Goal: Task Accomplishment & Management: Manage account settings

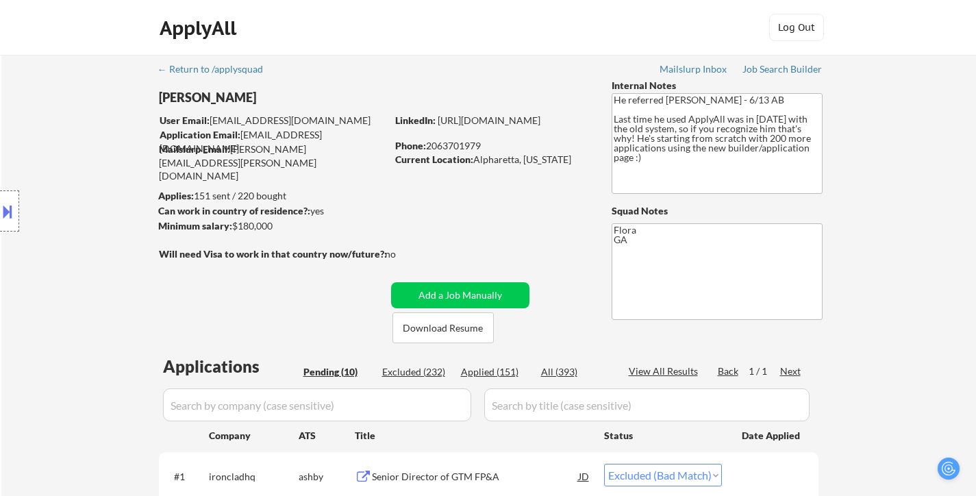
select select ""excluded__bad_match_""
select select ""pending""
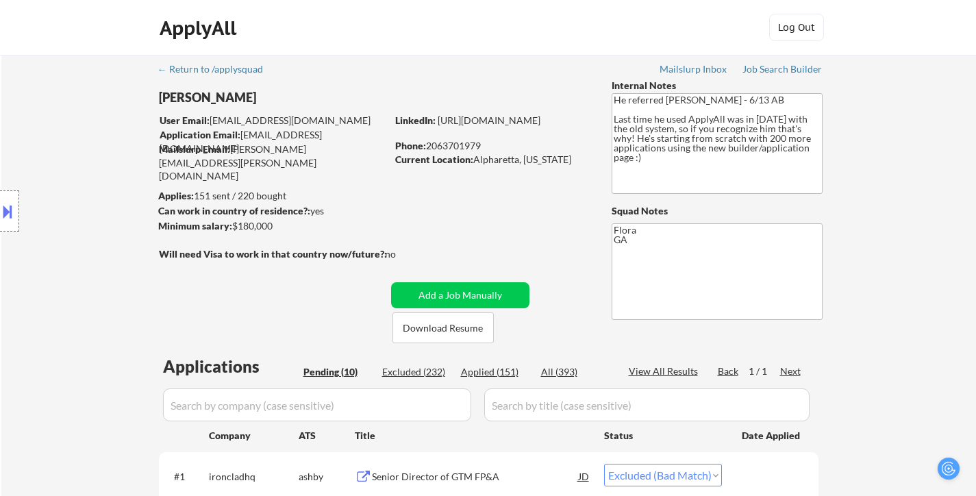
select select ""pending""
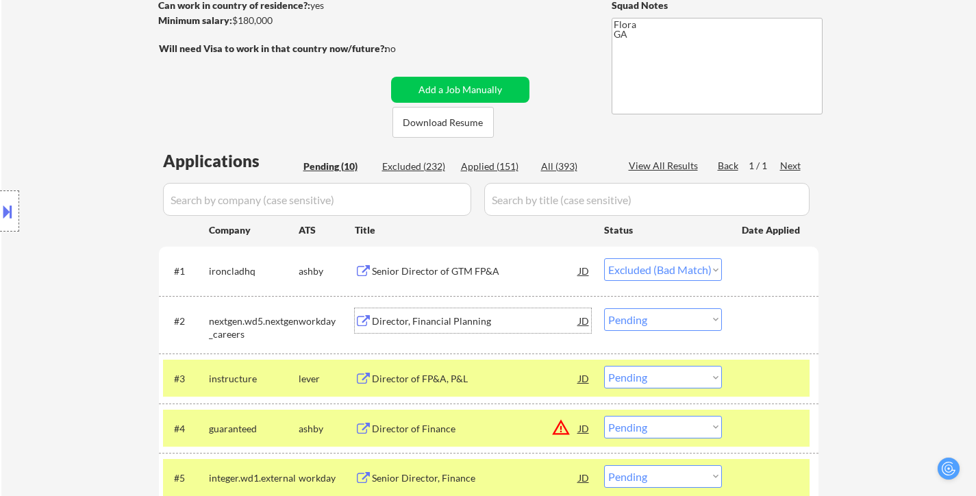
scroll to position [205, 0]
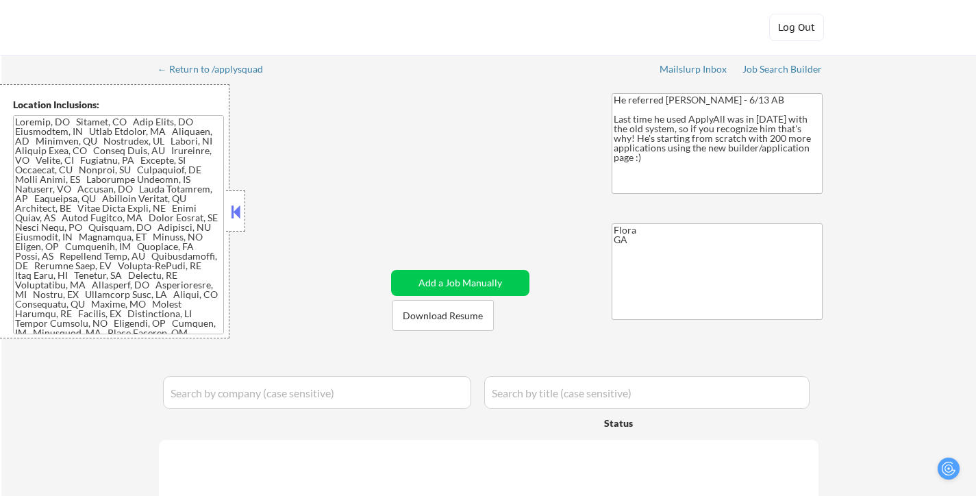
select select ""pending""
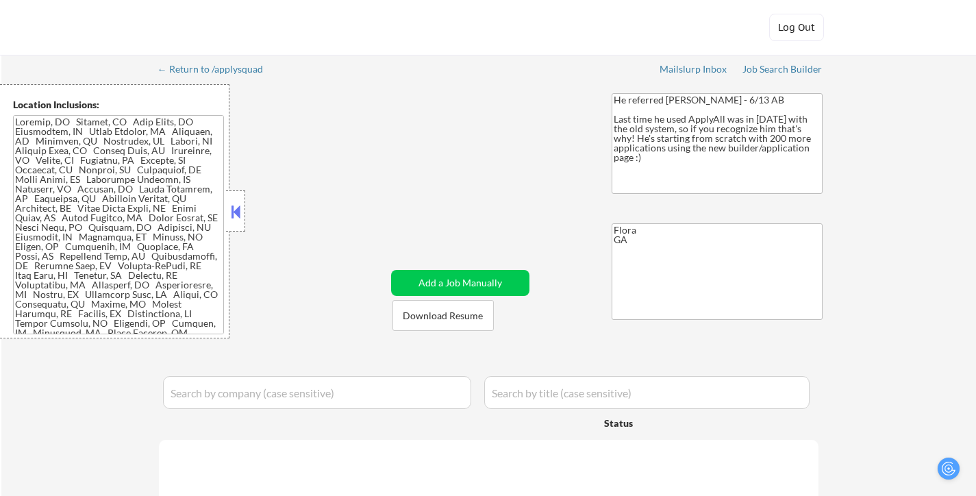
select select ""pending""
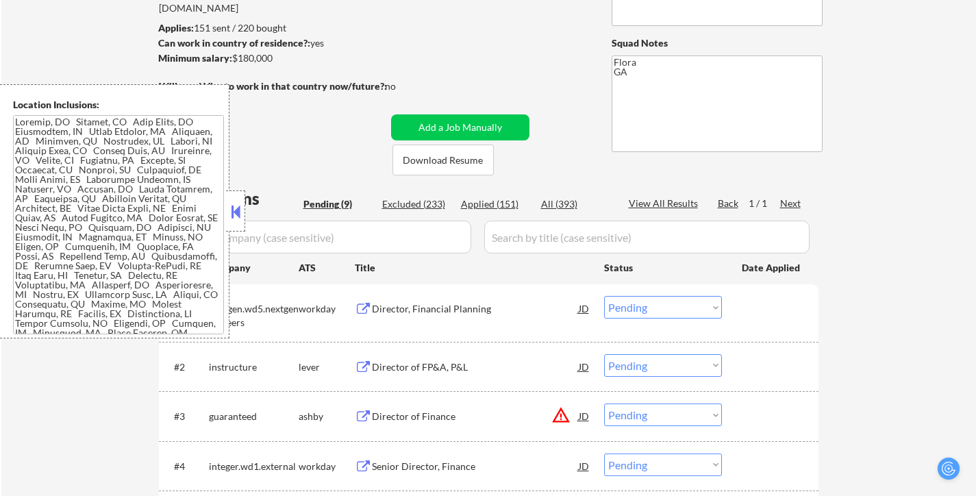
scroll to position [205, 0]
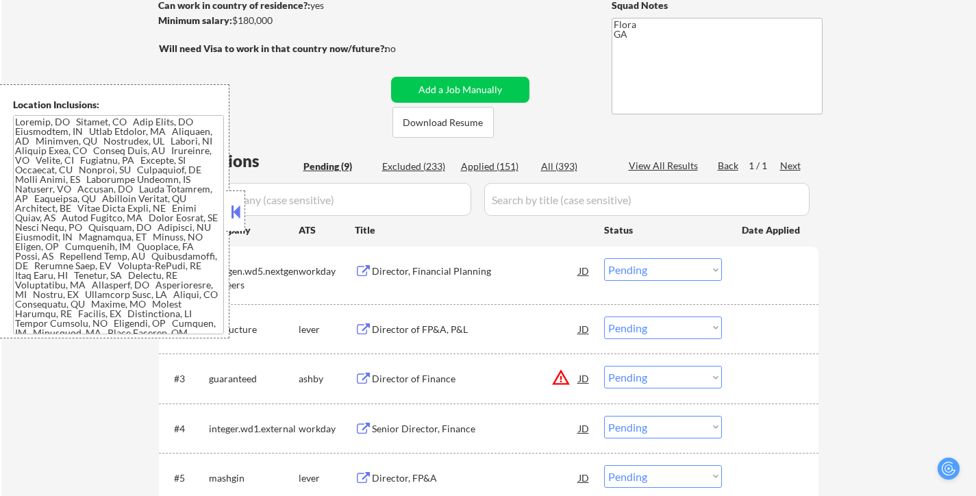
click at [233, 208] on button at bounding box center [235, 211] width 15 height 21
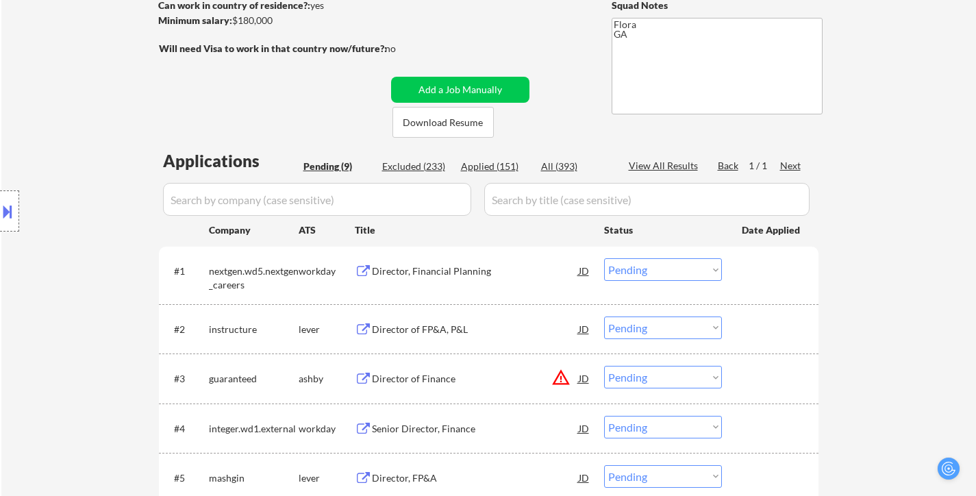
click at [665, 272] on select "Choose an option... Pending Applied Excluded (Questions) Excluded (Expired) Exc…" at bounding box center [663, 269] width 118 height 23
click at [604, 258] on select "Choose an option... Pending Applied Excluded (Questions) Excluded (Expired) Exc…" at bounding box center [663, 269] width 118 height 23
select select ""pending""
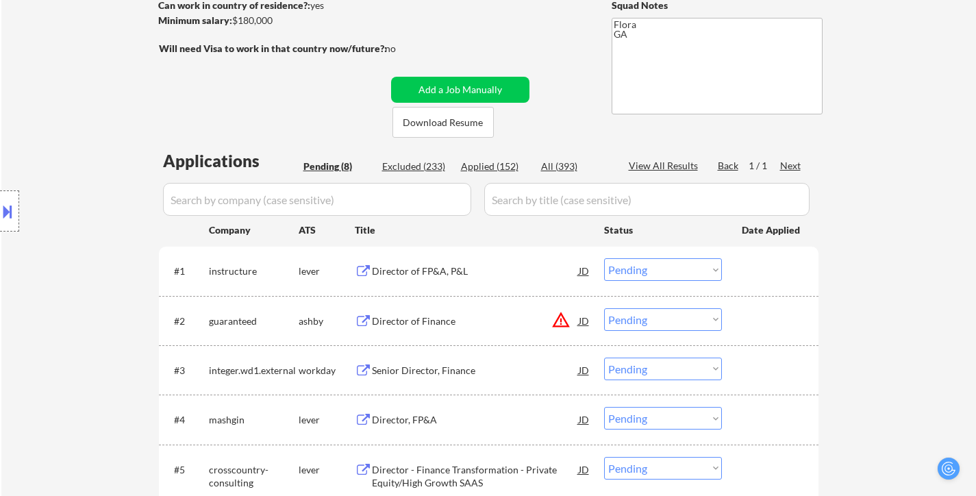
click at [435, 268] on div "Director of FP&A, P&L" at bounding box center [475, 271] width 207 height 14
